Goal: Information Seeking & Learning: Check status

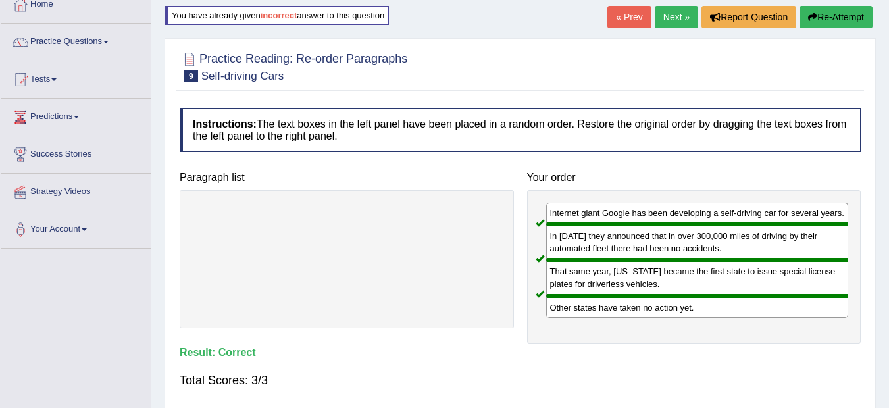
click at [662, 23] on link "Next »" at bounding box center [676, 17] width 43 height 22
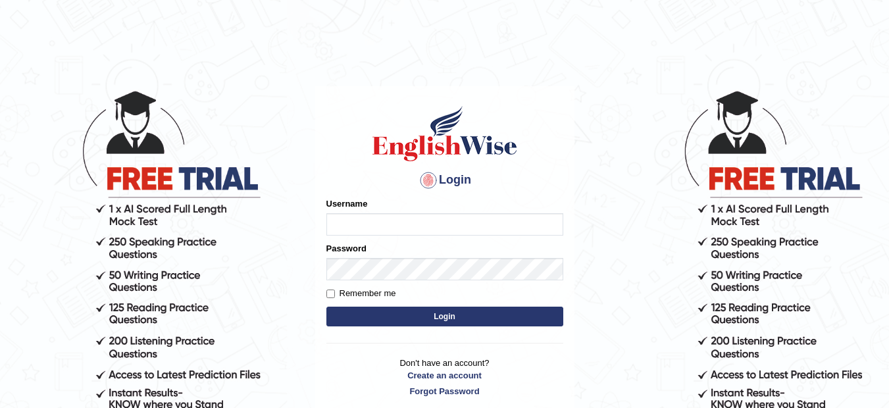
type input "musukwaluis1"
click at [414, 311] on button "Login" at bounding box center [444, 317] width 237 height 20
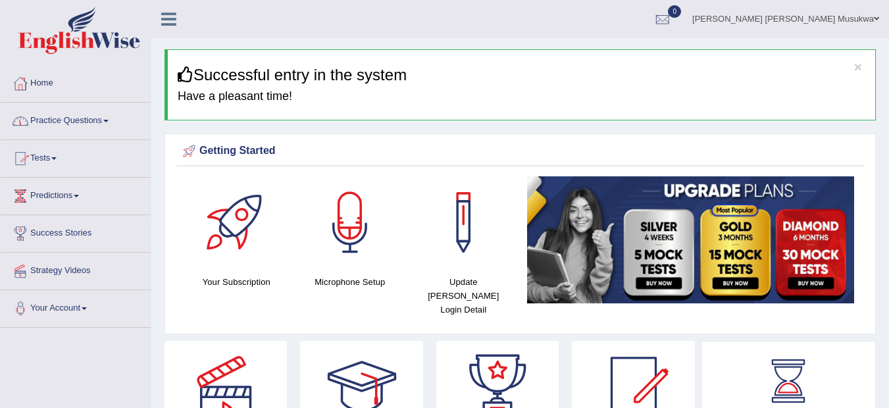
click at [64, 122] on link "Practice Questions" at bounding box center [76, 119] width 150 height 33
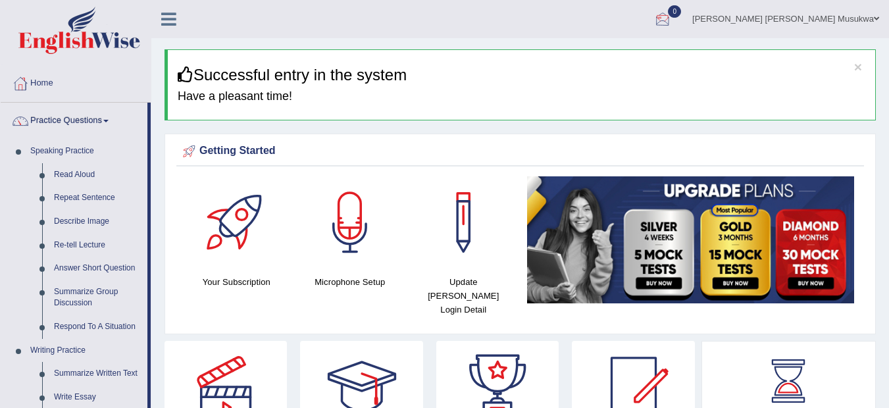
click at [672, 22] on div at bounding box center [663, 20] width 20 height 20
click at [609, 55] on strong "See All Alerts" at bounding box center [579, 55] width 59 height 11
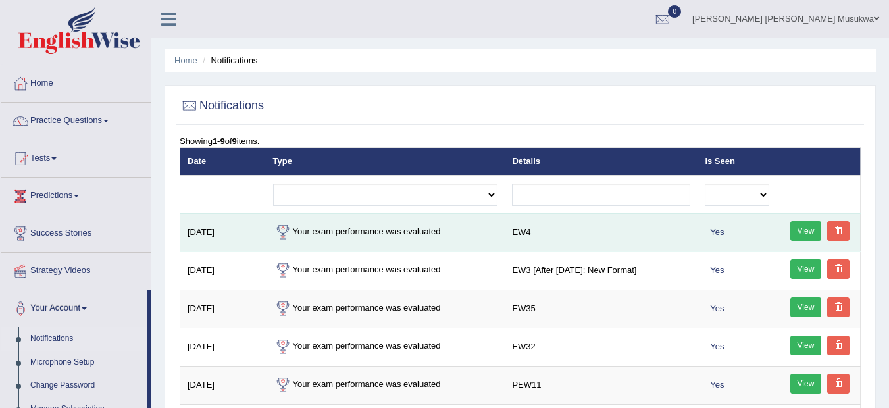
click at [355, 235] on td "Your exam performance was evaluated" at bounding box center [386, 232] width 240 height 38
click at [218, 234] on td "Sep 15, 2025" at bounding box center [223, 232] width 86 height 38
click at [802, 227] on link "View" at bounding box center [806, 231] width 32 height 20
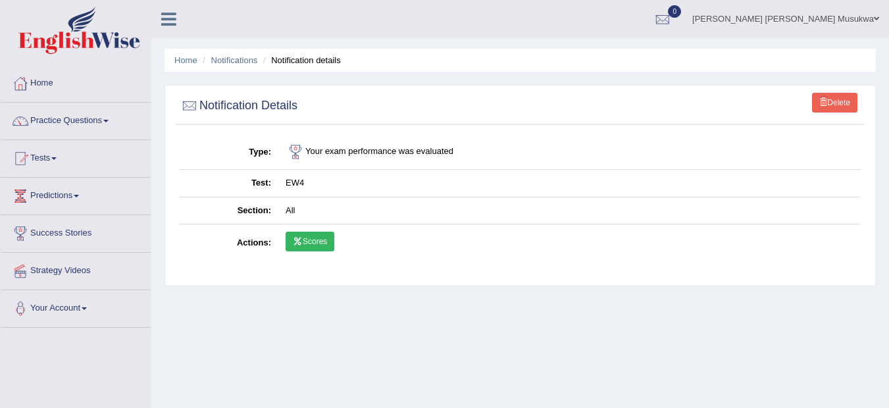
click at [305, 249] on link "Scores" at bounding box center [310, 242] width 49 height 20
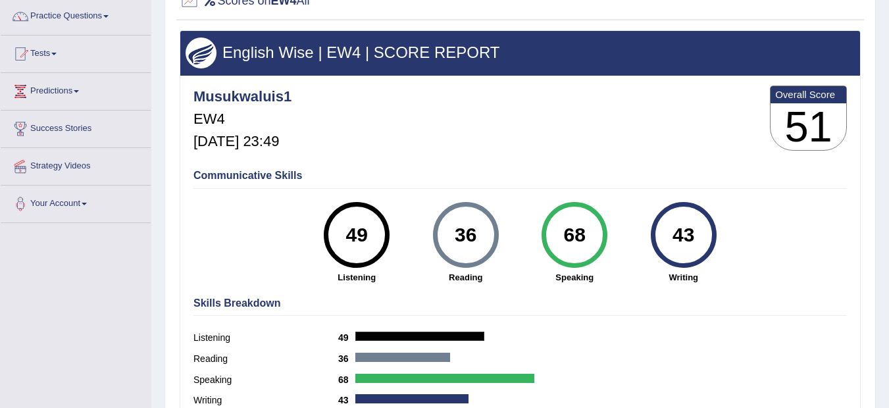
scroll to position [100, 0]
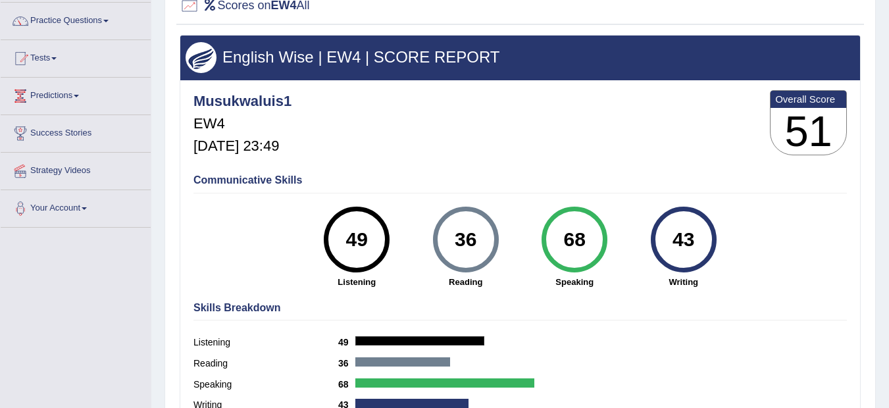
drag, startPoint x: 642, startPoint y: 8, endPoint x: 586, endPoint y: 11, distance: 56.0
click at [586, 11] on div at bounding box center [520, 6] width 681 height 27
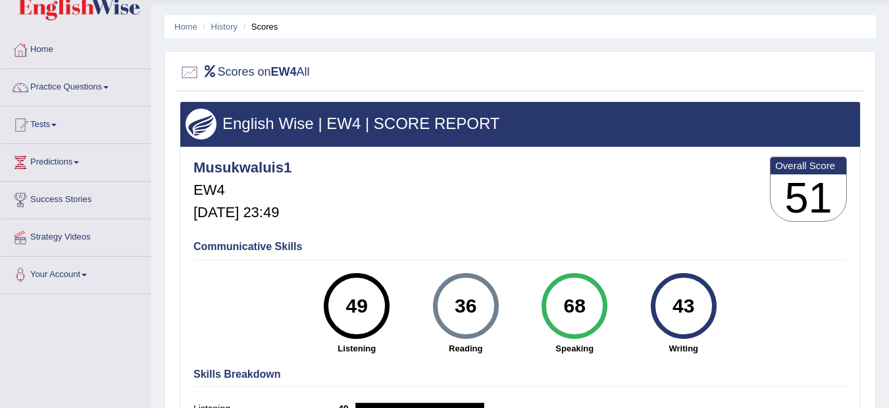
scroll to position [21, 0]
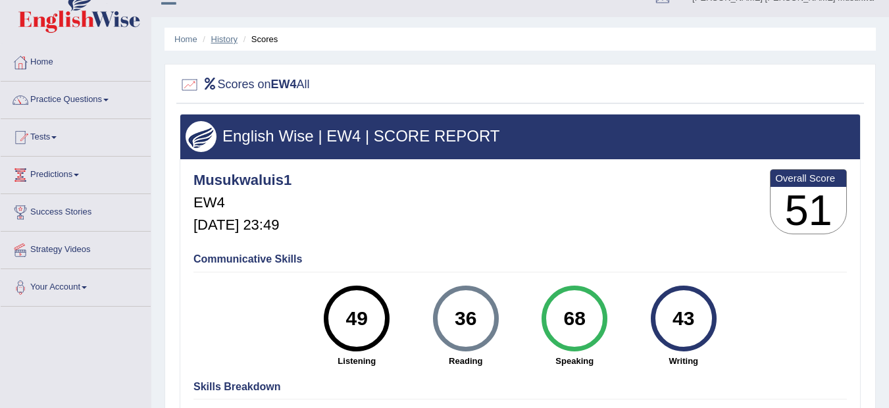
click at [216, 38] on link "History" at bounding box center [224, 39] width 26 height 10
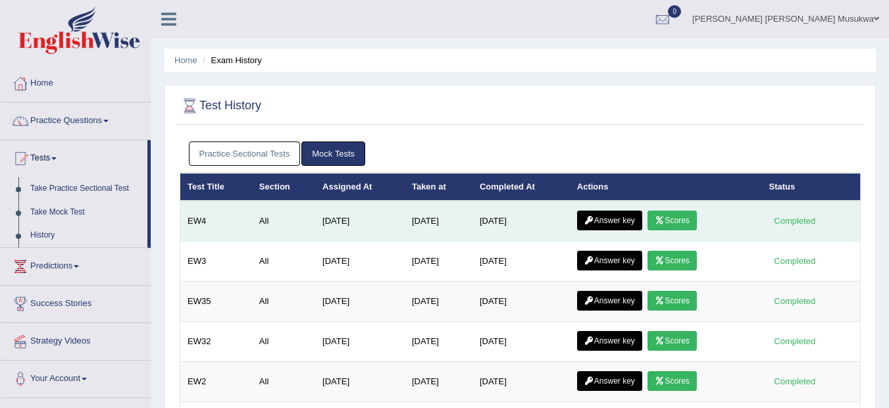
click at [631, 219] on link "Answer key" at bounding box center [609, 221] width 65 height 20
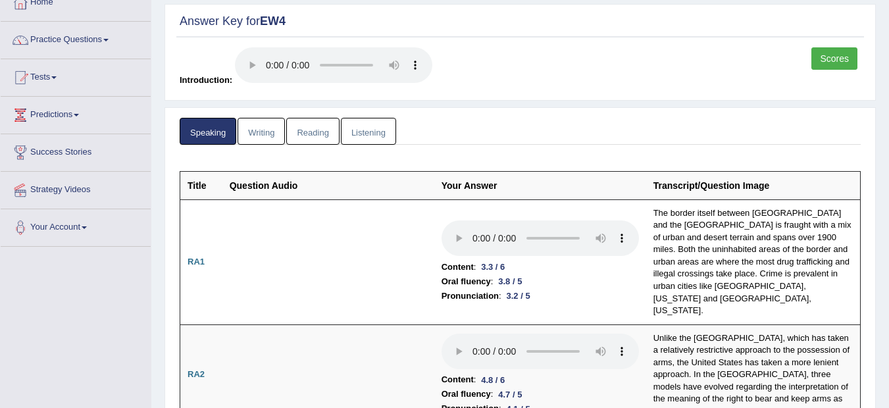
scroll to position [38, 0]
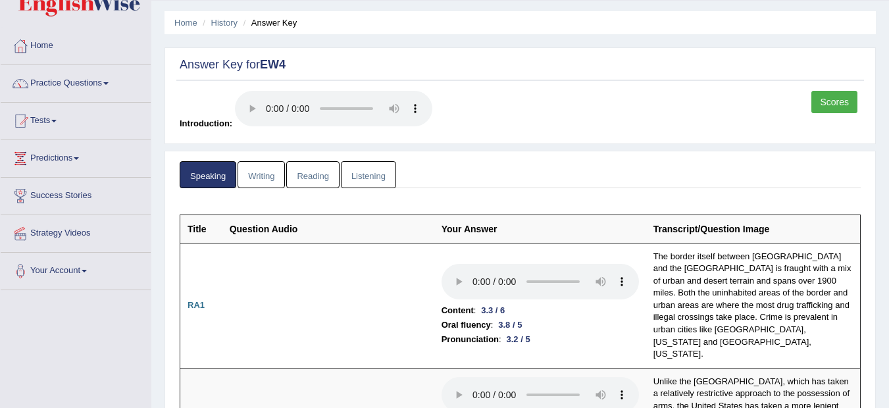
click at [270, 176] on link "Writing" at bounding box center [261, 174] width 47 height 27
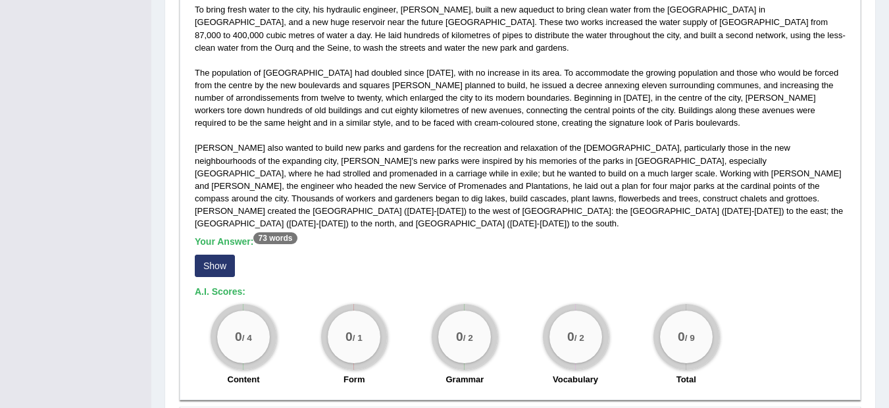
scroll to position [757, 0]
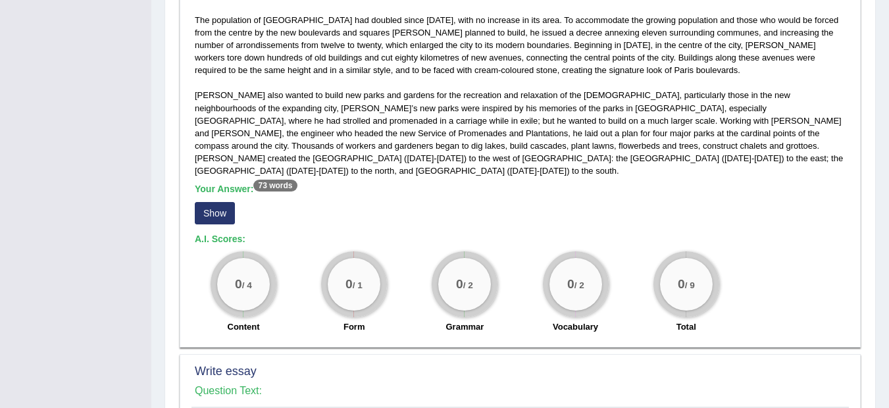
click at [217, 202] on button "Show" at bounding box center [215, 213] width 40 height 22
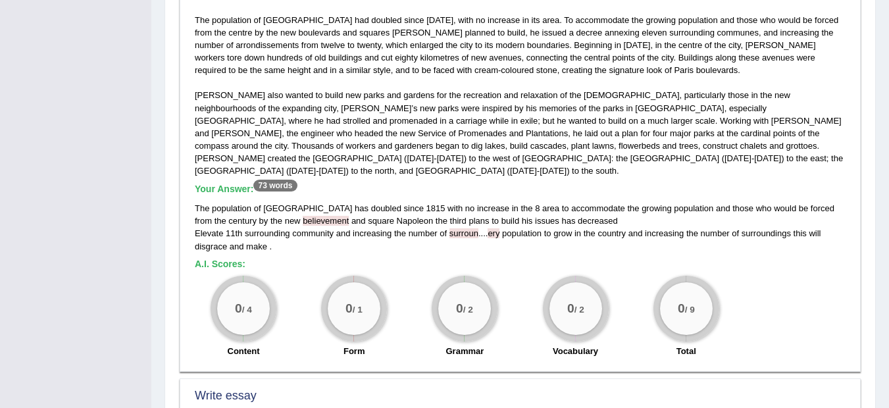
click at [274, 239] on div "The population of Paris has doubled since 1815 with no increase in the 8 area t…" at bounding box center [520, 227] width 651 height 50
click at [270, 241] on span "." at bounding box center [271, 246] width 3 height 10
click at [272, 233] on div "The population of Paris has doubled since 1815 with no increase in the 8 area t…" at bounding box center [520, 227] width 651 height 50
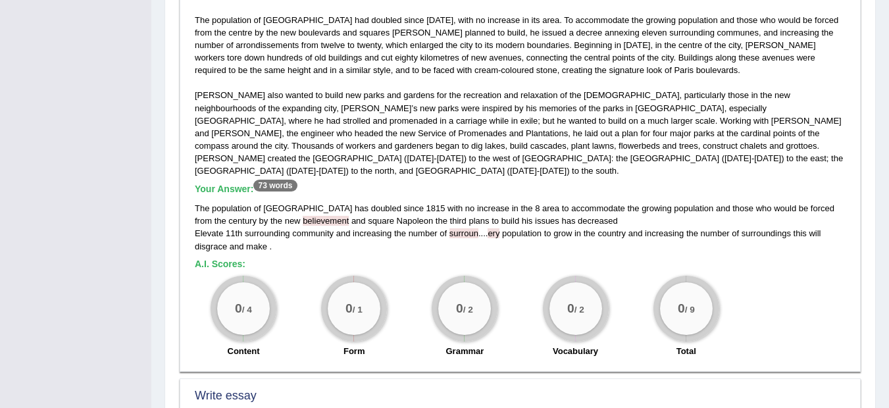
scroll to position [1107, 0]
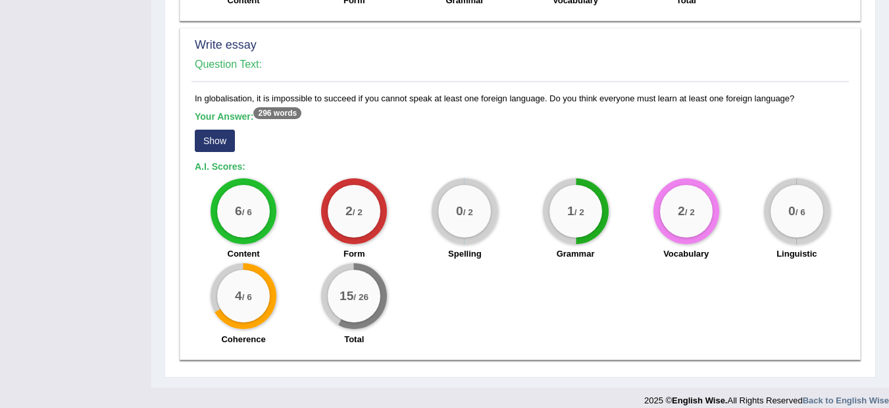
click at [216, 130] on button "Show" at bounding box center [215, 141] width 40 height 22
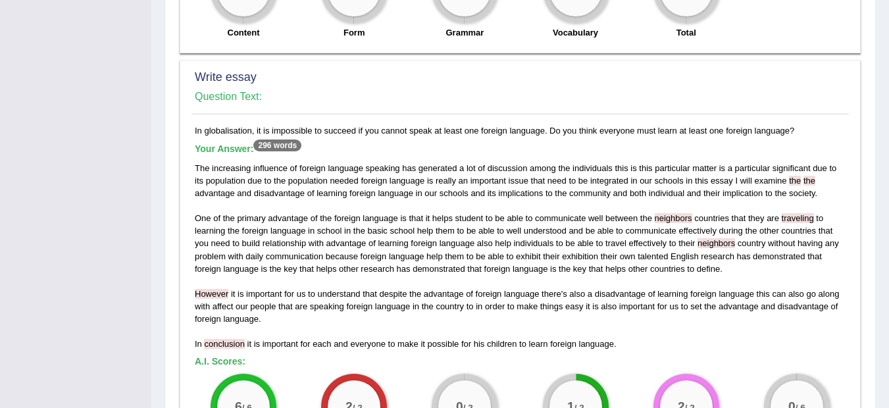
click at [216, 143] on h5 "Your Answer: 296 words" at bounding box center [520, 149] width 651 height 12
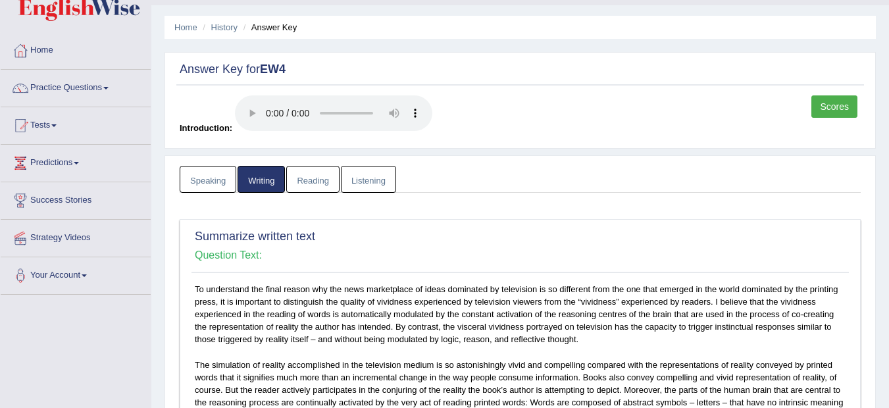
scroll to position [0, 0]
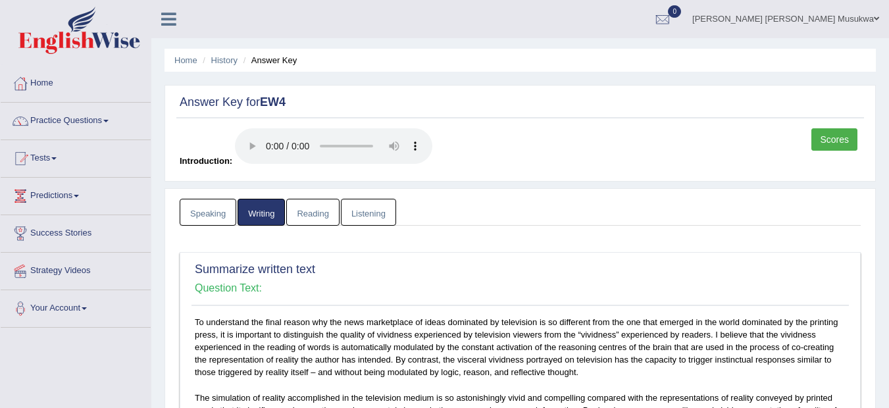
click at [329, 200] on link "Reading" at bounding box center [312, 212] width 53 height 27
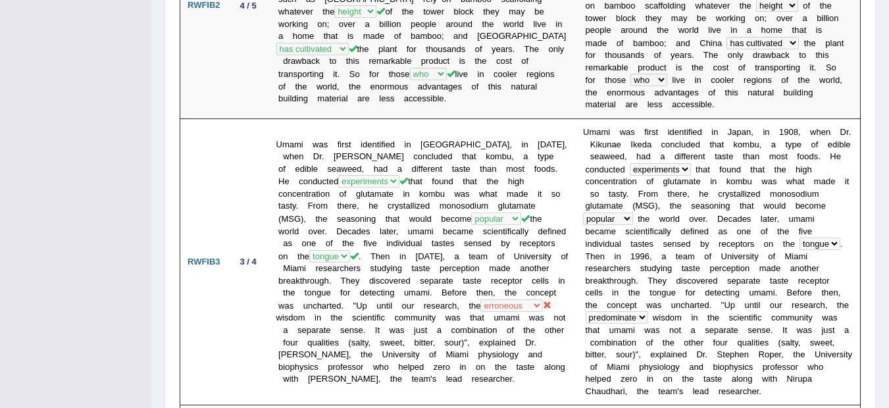
scroll to position [579, 0]
